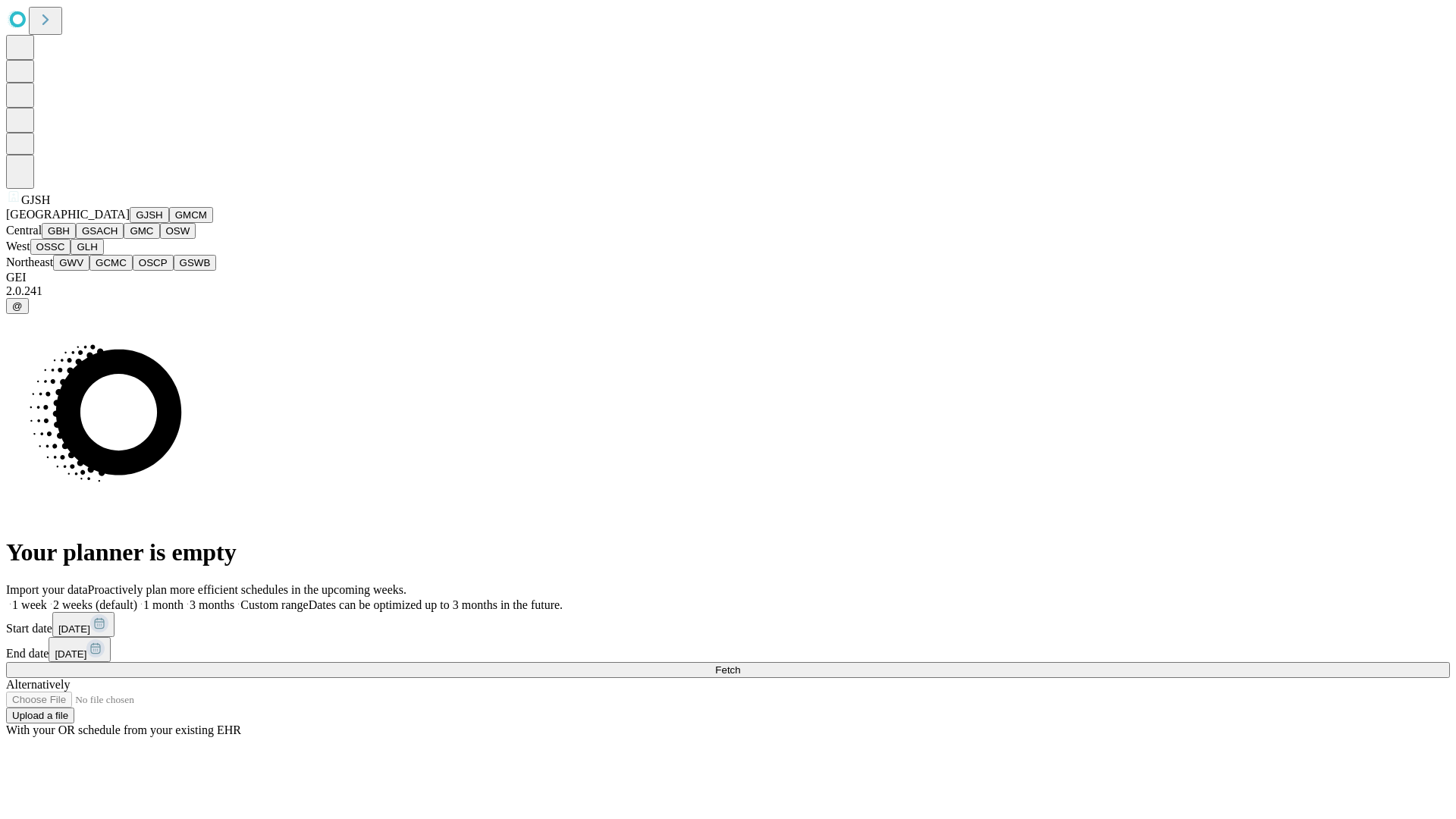
click at [130, 223] on button "GJSH" at bounding box center [149, 215] width 40 height 16
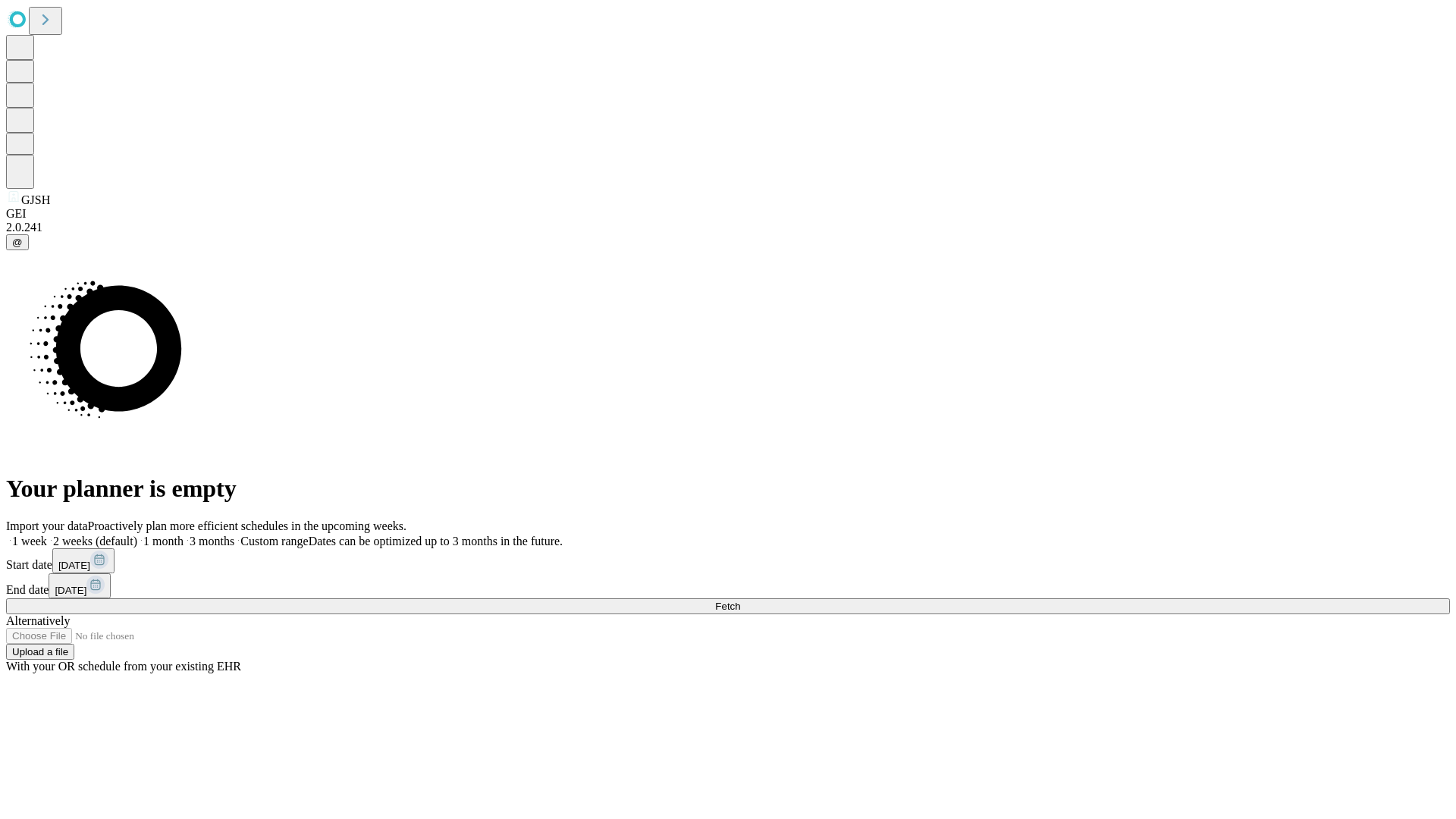
click at [740, 601] on span "Fetch" at bounding box center [728, 607] width 25 height 12
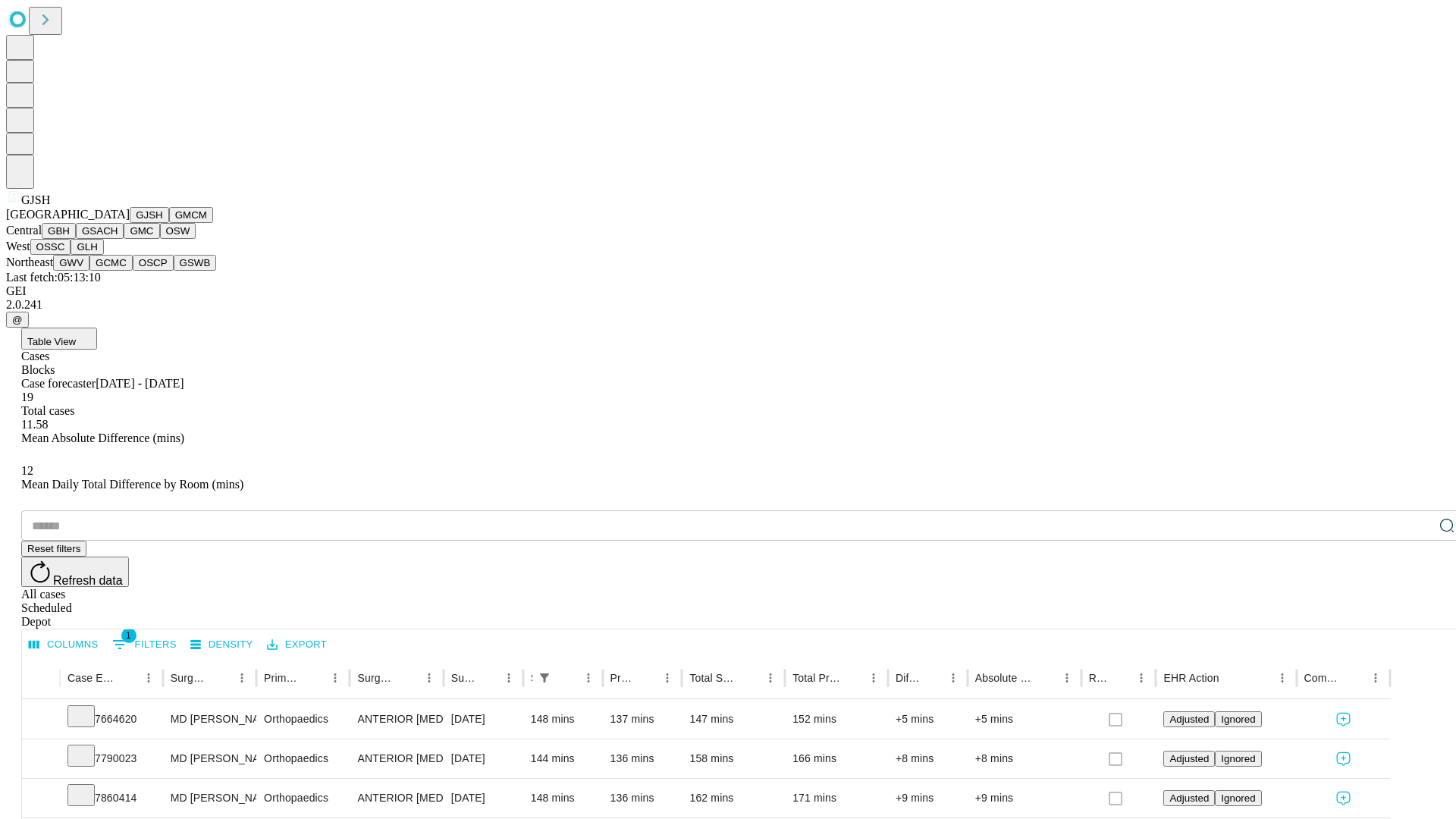
click at [169, 223] on button "GMCM" at bounding box center [191, 215] width 44 height 16
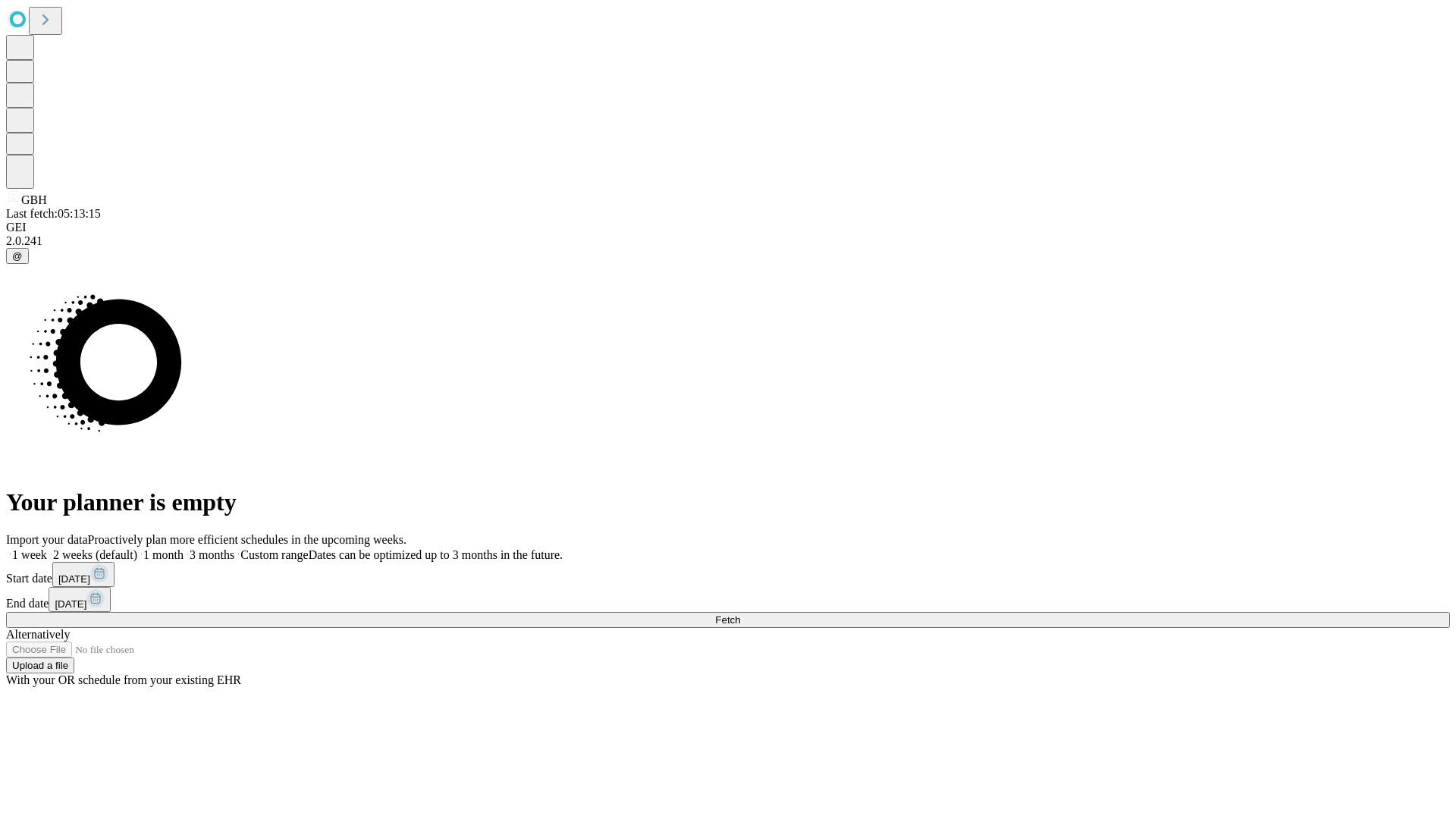
click at [740, 614] on span "Fetch" at bounding box center [728, 620] width 25 height 12
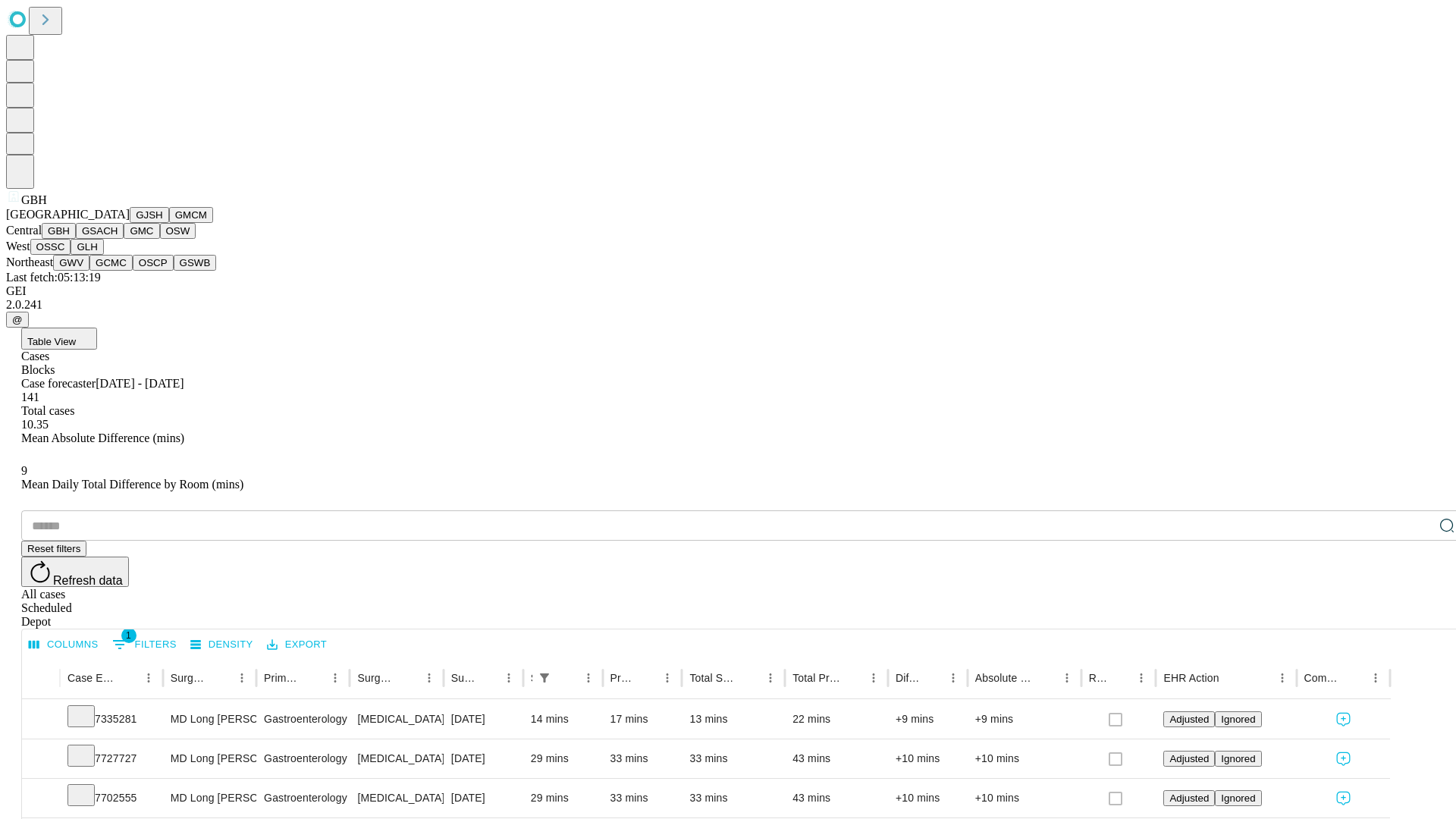
click at [118, 239] on button "GSACH" at bounding box center [99, 231] width 48 height 16
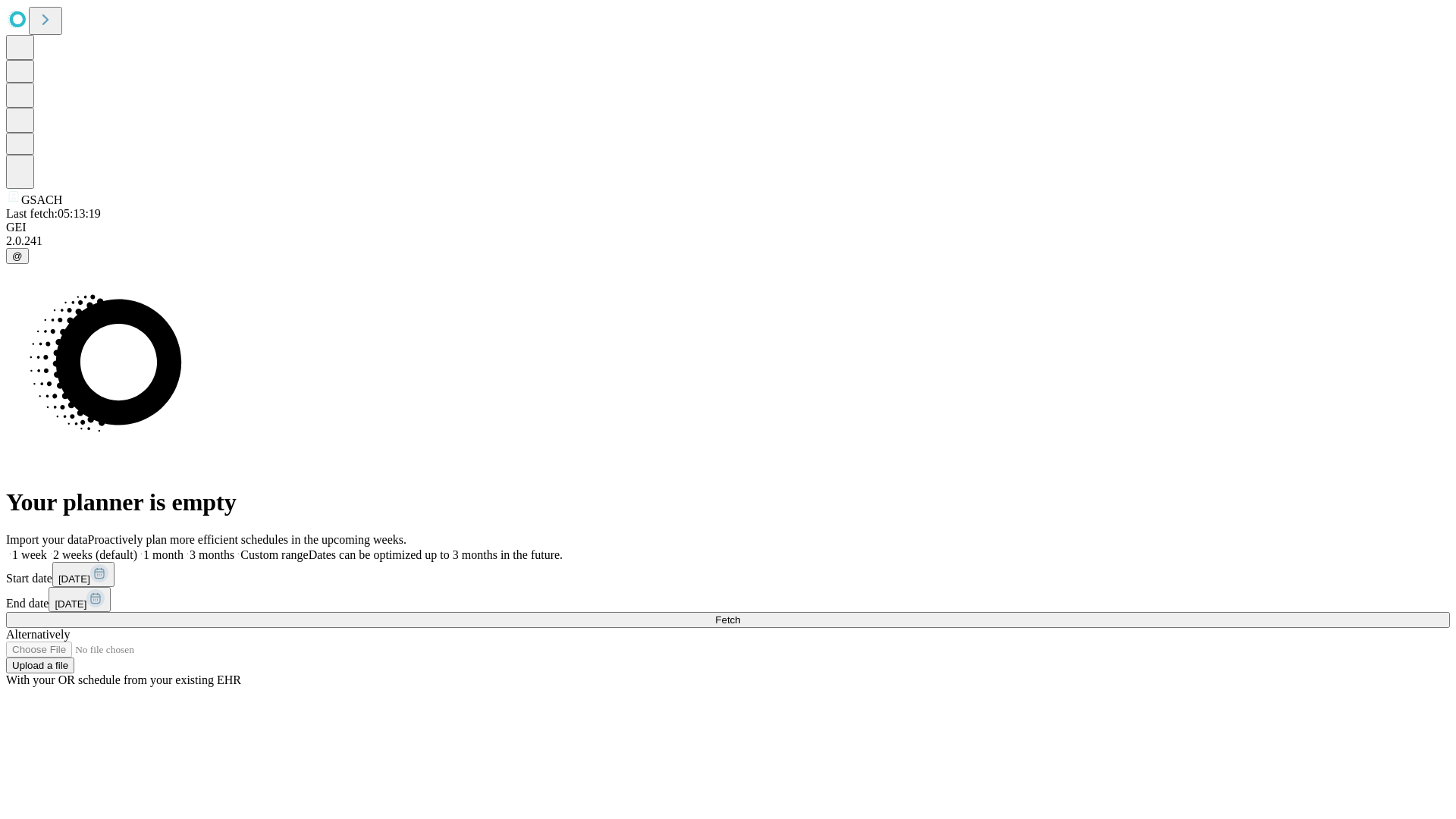
click at [740, 614] on span "Fetch" at bounding box center [728, 620] width 25 height 12
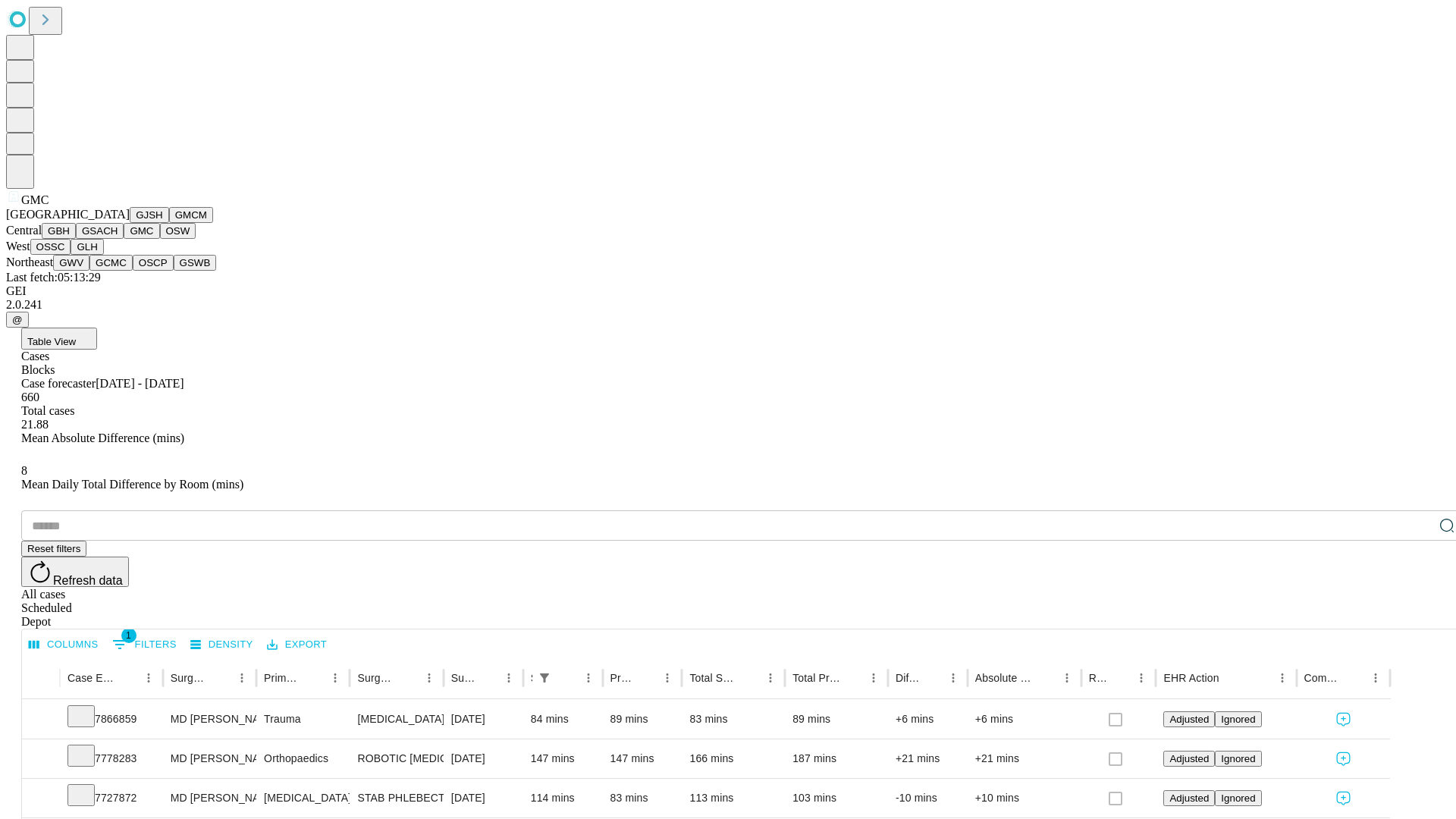
click at [160, 239] on button "OSW" at bounding box center [178, 231] width 36 height 16
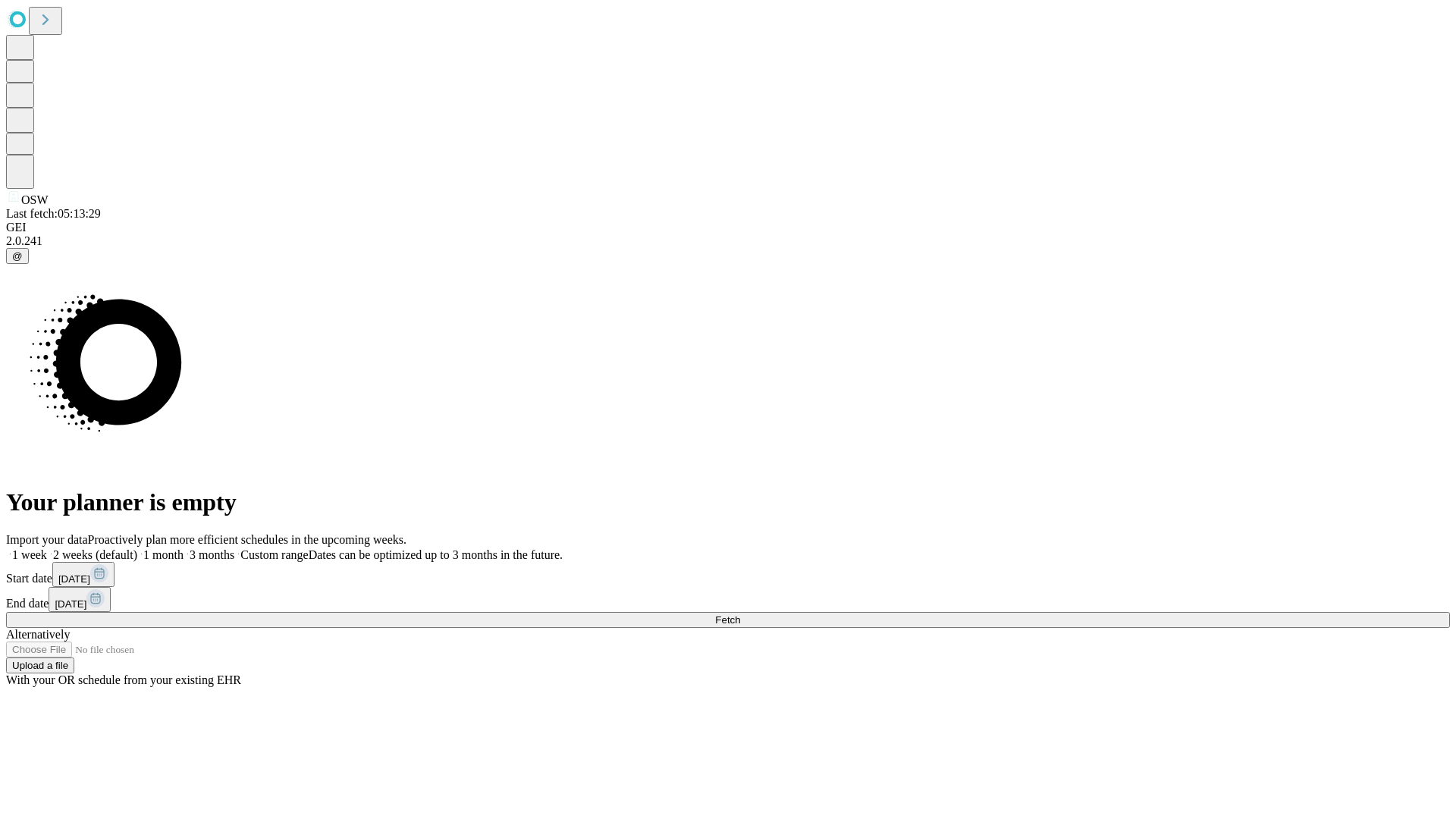
click at [740, 614] on span "Fetch" at bounding box center [728, 620] width 25 height 12
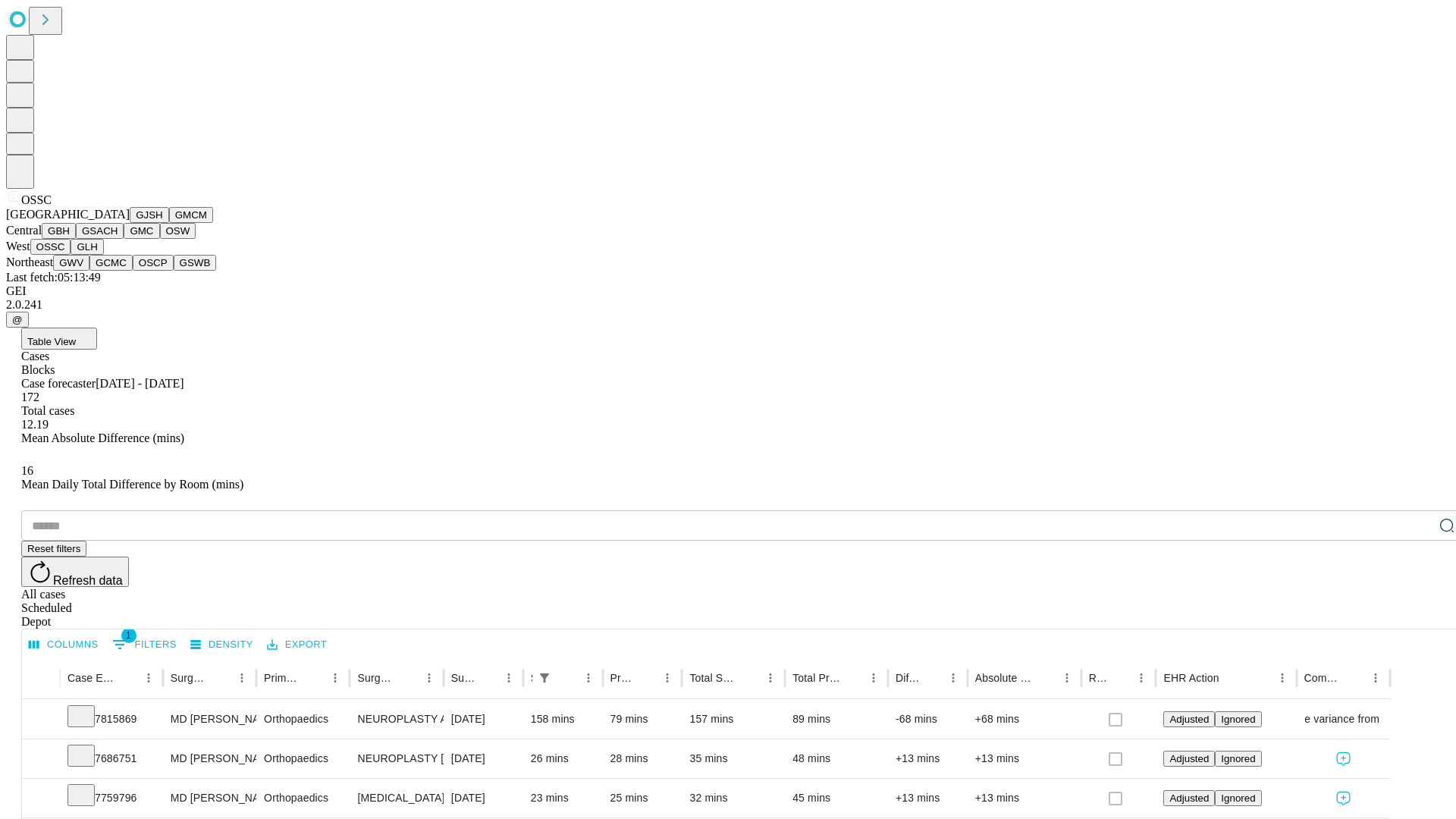
click at [103, 255] on button "GLH" at bounding box center [87, 247] width 33 height 16
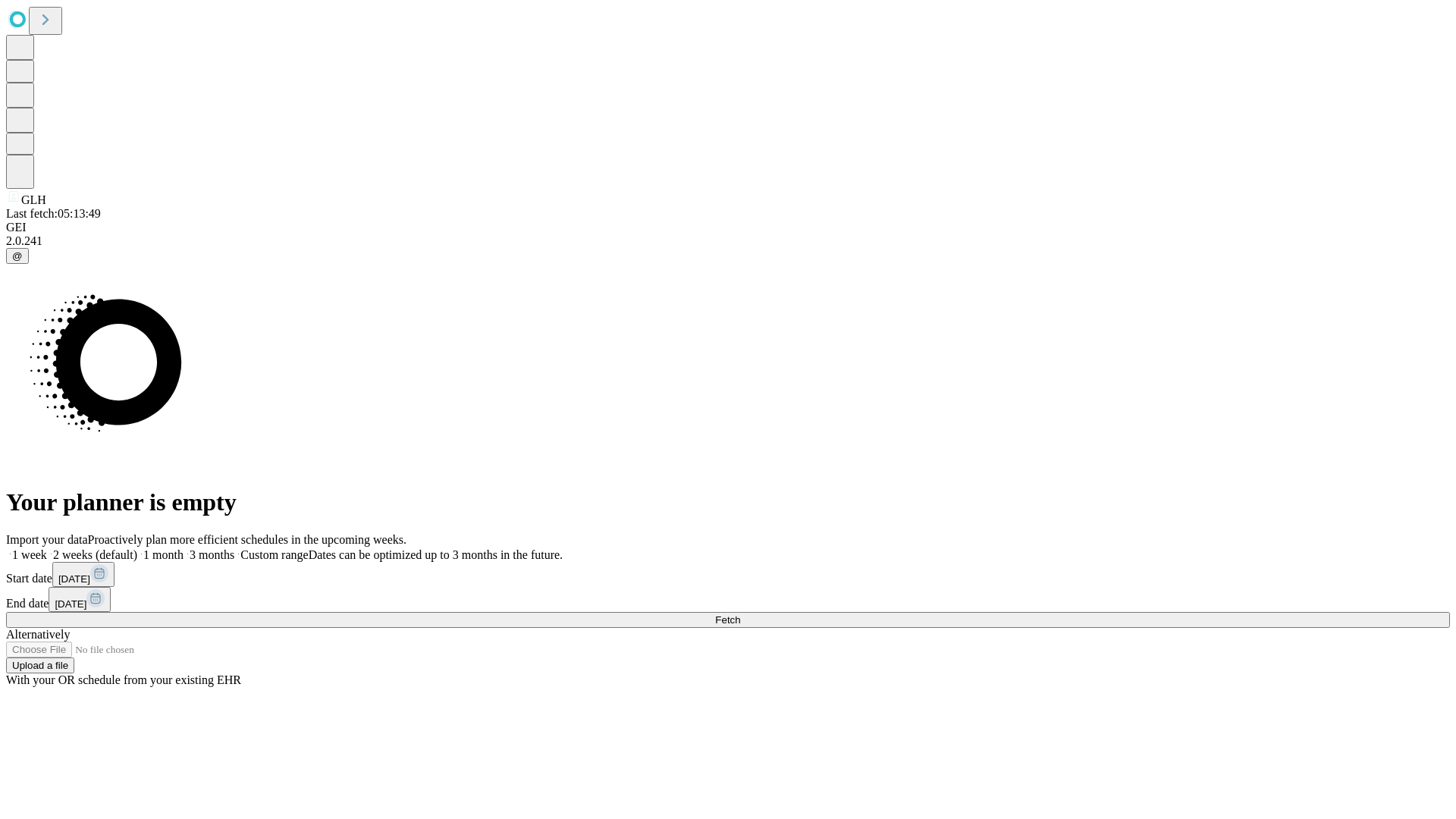
click at [740, 614] on span "Fetch" at bounding box center [728, 620] width 25 height 12
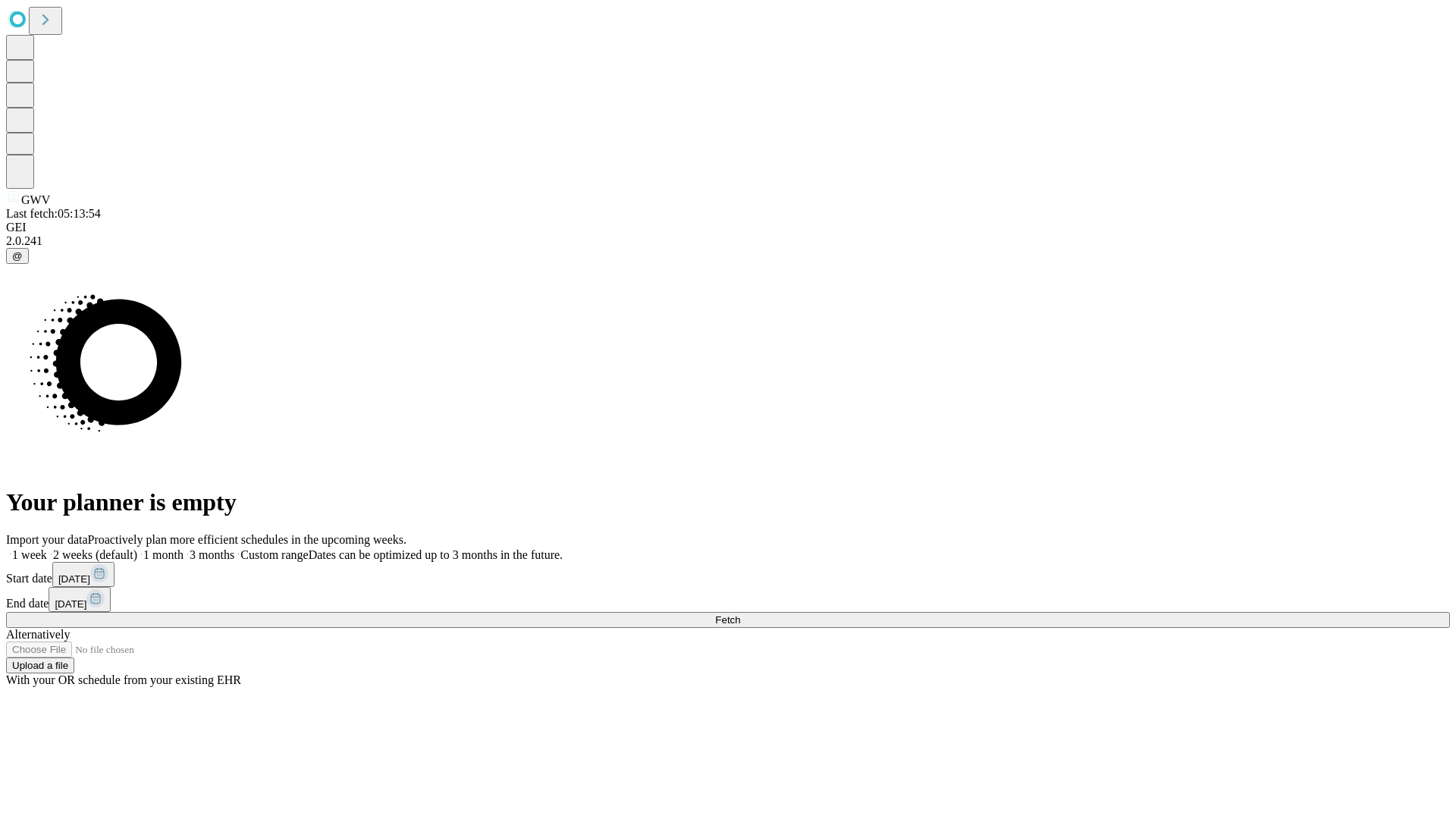
click at [740, 614] on span "Fetch" at bounding box center [728, 620] width 25 height 12
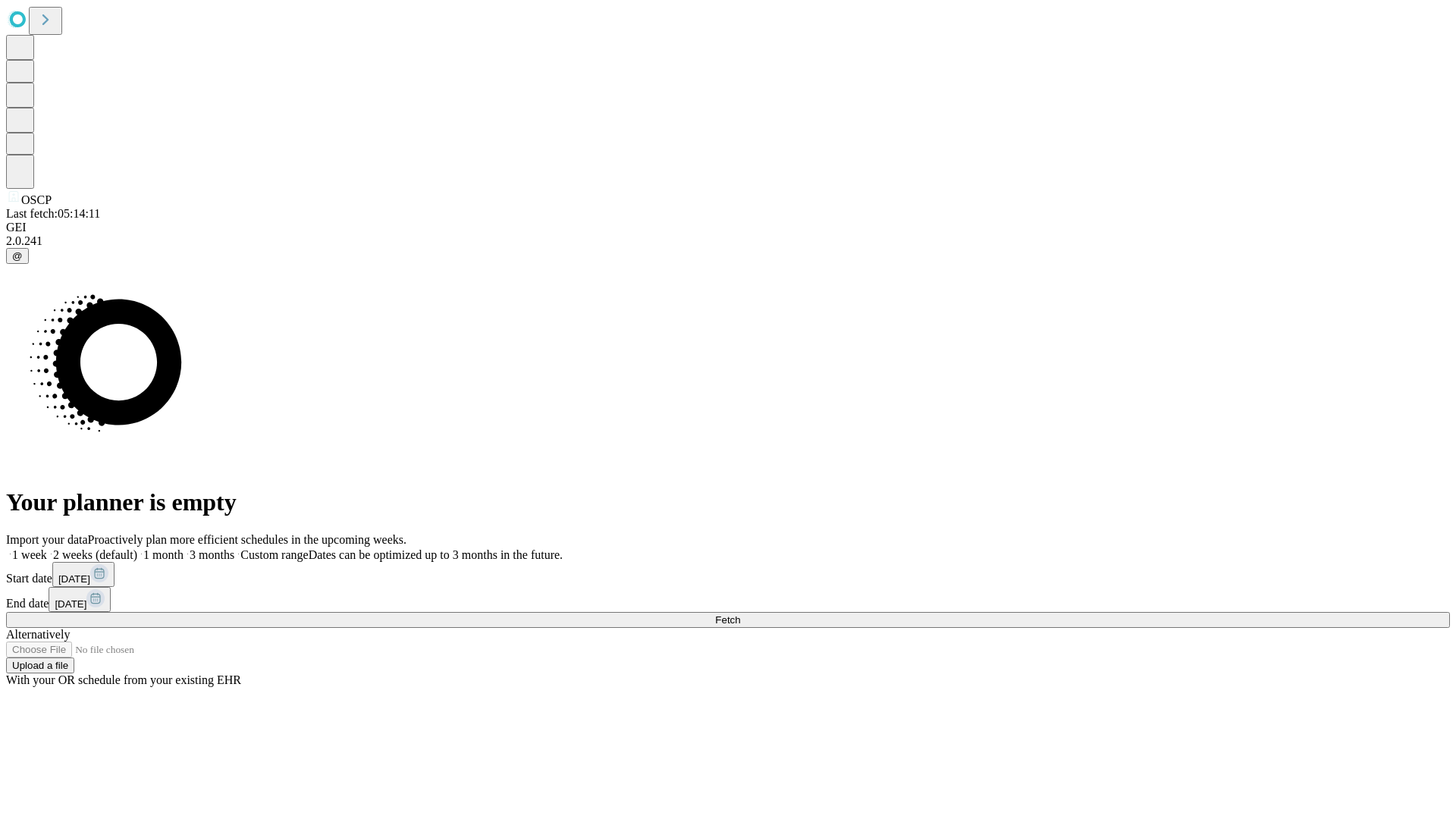
click at [740, 614] on span "Fetch" at bounding box center [728, 620] width 25 height 12
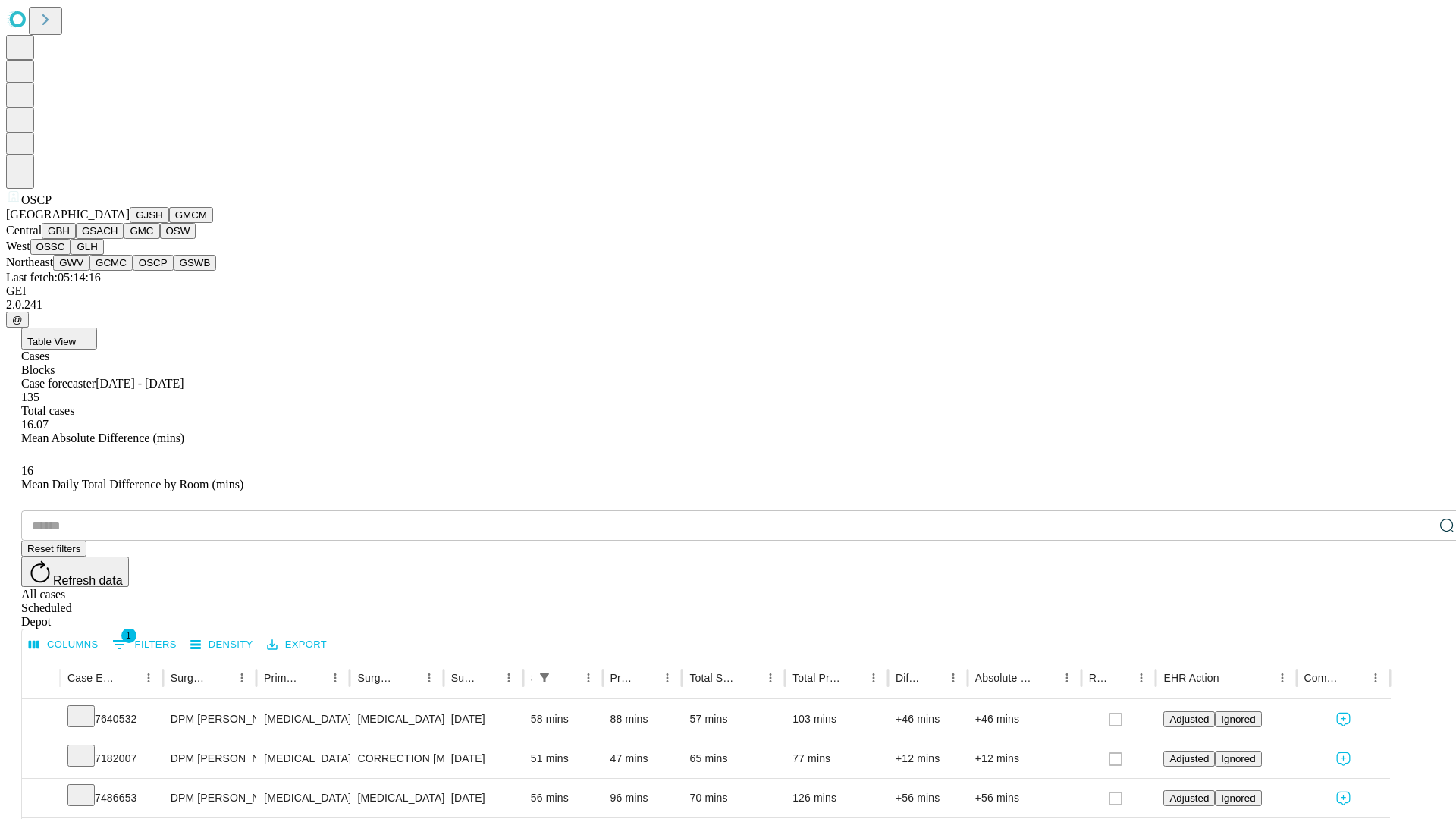
click at [173, 270] on button "GSWB" at bounding box center [195, 263] width 43 height 16
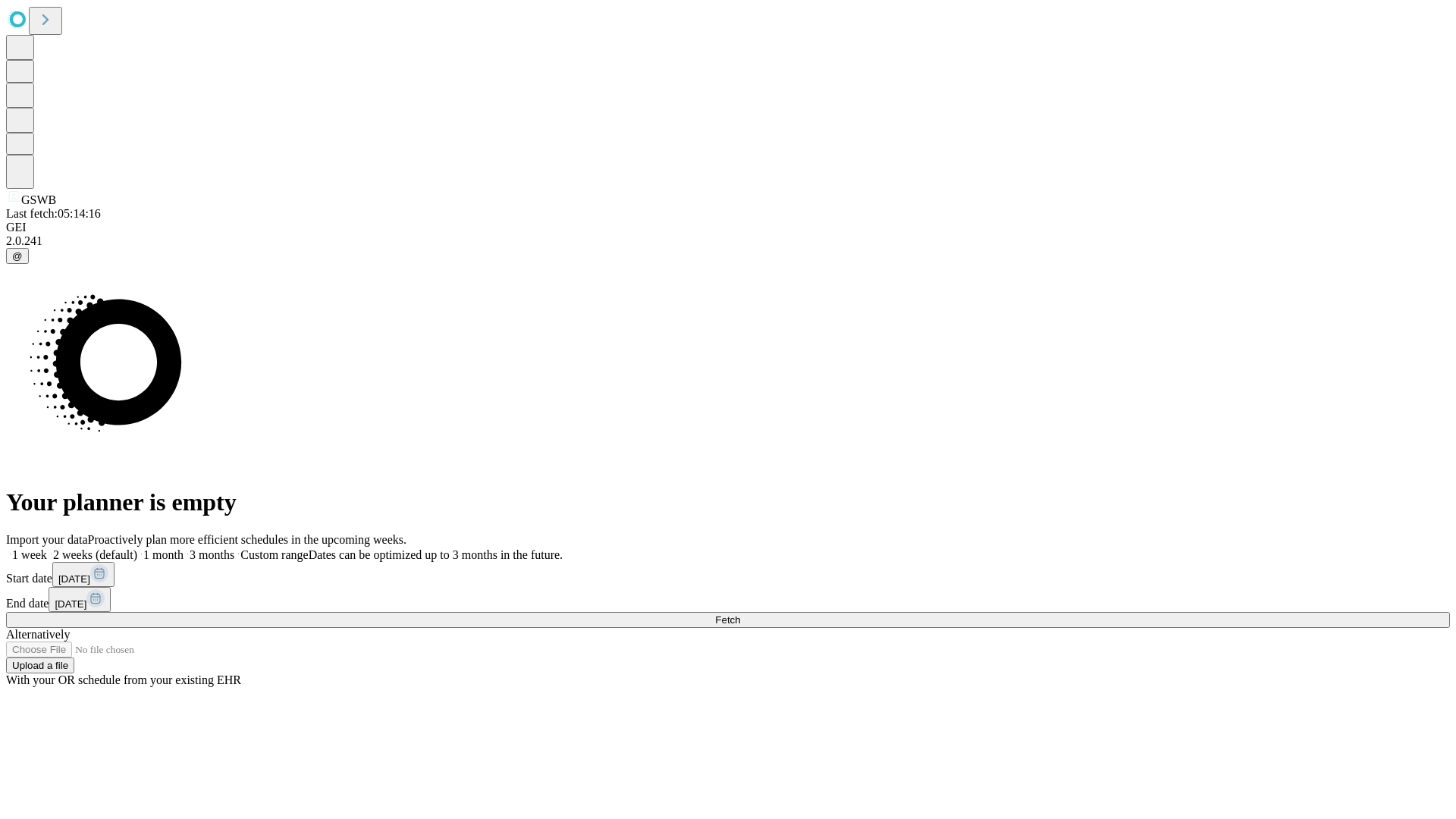
click at [740, 614] on span "Fetch" at bounding box center [728, 620] width 25 height 12
